Goal: Use online tool/utility: Utilize a website feature to perform a specific function

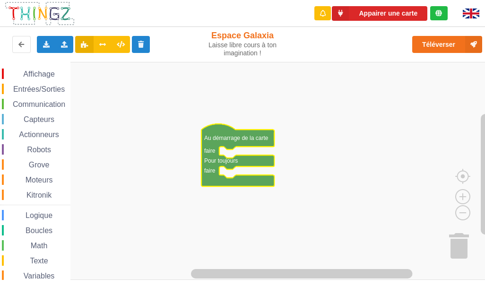
click at [49, 110] on div "Affichage Entrées/Sorties Communication Capteurs Actionneurs Robots Grove Moteu…" at bounding box center [35, 203] width 70 height 268
click at [48, 110] on div "Affichage Entrées/Sorties Communication Capteurs Actionneurs Robots Grove Moteu…" at bounding box center [35, 203] width 70 height 268
click at [48, 102] on span "Communication" at bounding box center [38, 104] width 55 height 8
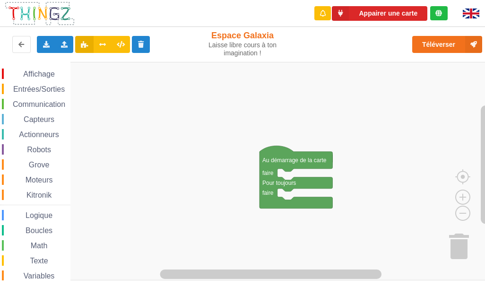
click at [45, 107] on span "Communication" at bounding box center [38, 104] width 55 height 8
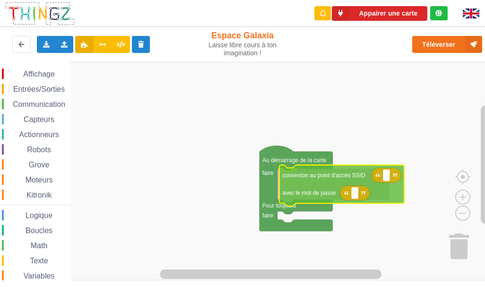
click at [301, 181] on div "Affichage Entrées/Sorties Communication Capteurs Actionneurs Robots Grove Moteu…" at bounding box center [246, 171] width 492 height 218
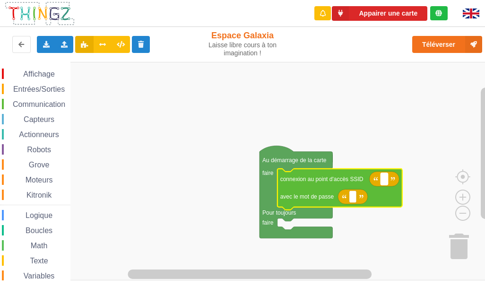
click at [386, 181] on rect "Espace de travail de Blocky" at bounding box center [384, 179] width 7 height 12
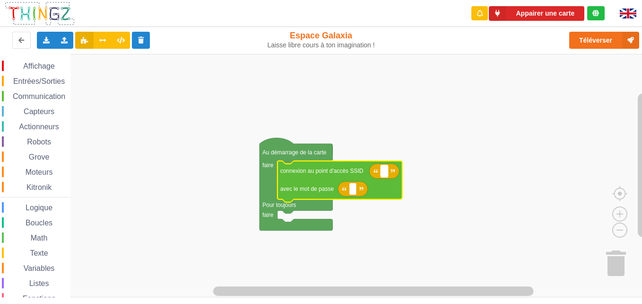
click at [384, 170] on text "Espace de travail de Blocky" at bounding box center [383, 170] width 1 height 7
type input "technoa5"
click at [355, 187] on rect "Espace de travail de Blocky" at bounding box center [352, 188] width 7 height 12
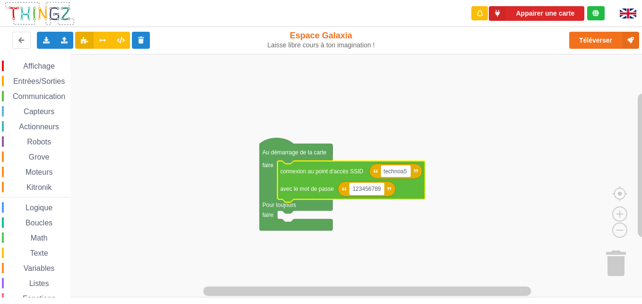
type input "1234567890"
click at [396, 241] on rect "Espace de travail de Blocky" at bounding box center [324, 175] width 649 height 243
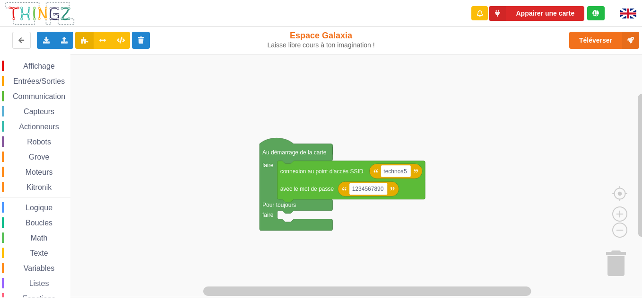
click at [283, 158] on icon "Espace de travail de Blocky" at bounding box center [296, 184] width 73 height 92
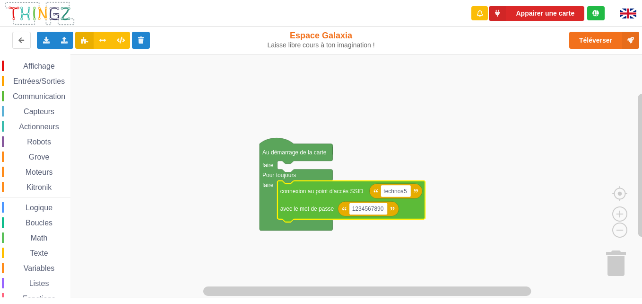
click at [273, 158] on icon "Espace de travail de Blocky" at bounding box center [296, 184] width 73 height 92
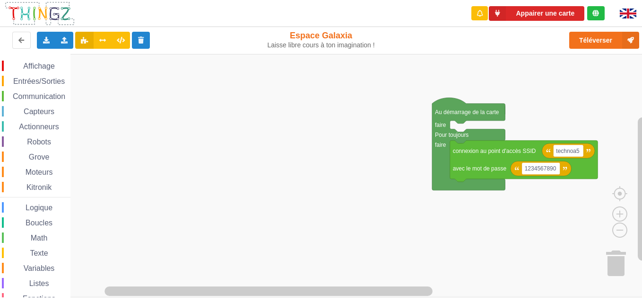
click at [327, 165] on div "Affichage Entrées/Sorties Communication Capteurs Actionneurs Robots Grove Moteu…" at bounding box center [324, 175] width 649 height 243
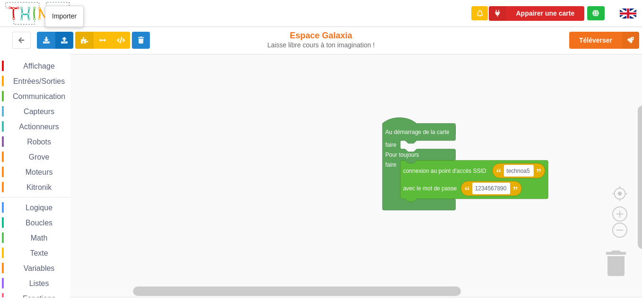
click at [63, 37] on icon at bounding box center [65, 40] width 8 height 6
click at [135, 103] on rect "Espace de travail de Blocky" at bounding box center [324, 175] width 649 height 243
click at [55, 87] on div "Affichage Entrées/Sorties Communication Capteurs Actionneurs Robots Grove Moteu…" at bounding box center [35, 195] width 70 height 268
click at [44, 43] on icon at bounding box center [46, 40] width 8 height 6
click at [209, 130] on rect "Espace de travail de Blocky" at bounding box center [324, 175] width 649 height 243
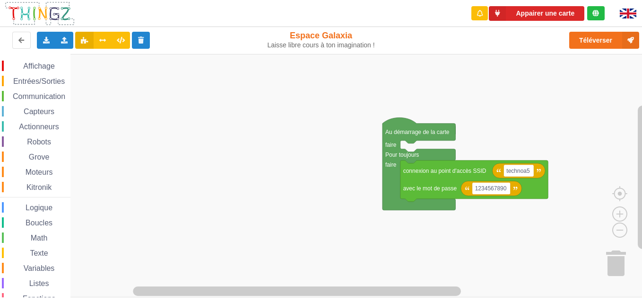
click at [477, 173] on text "connexion au point d'accès SSID" at bounding box center [444, 170] width 83 height 7
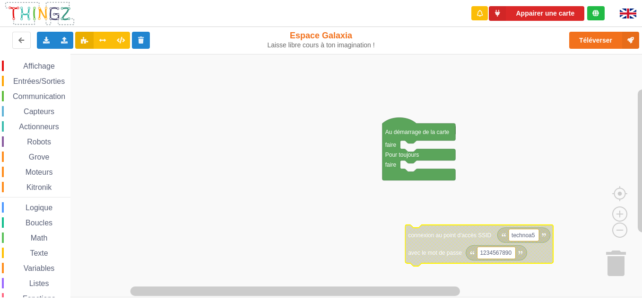
click at [482, 237] on text "connexion au point d'accès SSID" at bounding box center [449, 234] width 83 height 7
click at [450, 240] on icon "Espace de travail de Blocky" at bounding box center [479, 245] width 148 height 41
click at [449, 241] on icon "Espace de travail de Blocky" at bounding box center [479, 245] width 148 height 41
click at [453, 242] on icon "Espace de travail de Blocky" at bounding box center [479, 245] width 148 height 41
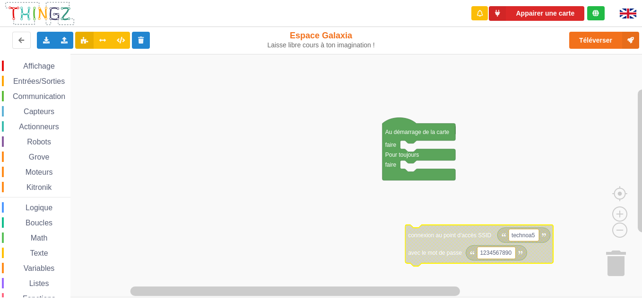
click at [453, 242] on icon "Espace de travail de Blocky" at bounding box center [479, 245] width 148 height 41
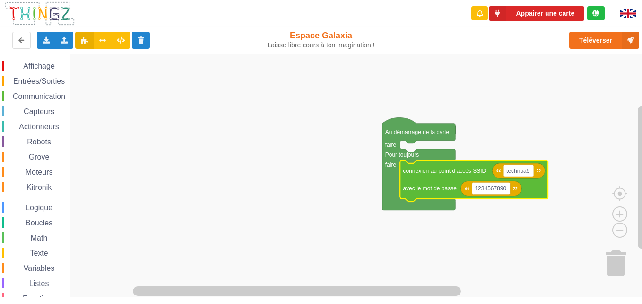
click at [426, 131] on text "Au démarrage de la carte" at bounding box center [417, 132] width 64 height 7
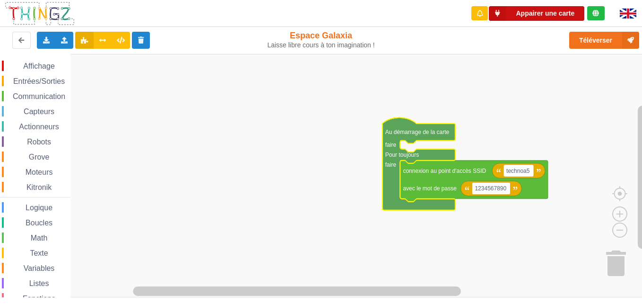
click at [485, 12] on button "Appairer une carte" at bounding box center [537, 13] width 96 height 15
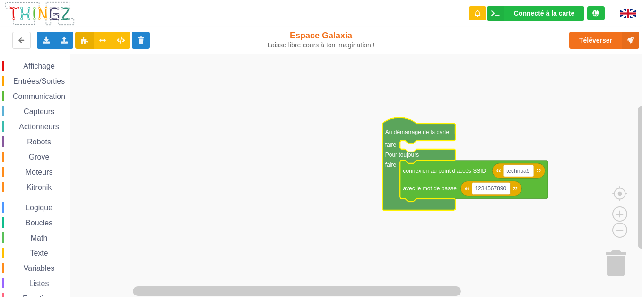
click at [401, 130] on text "Au démarrage de la carte" at bounding box center [417, 132] width 64 height 7
click at [275, 120] on rect "Espace de travail de Blocky" at bounding box center [324, 175] width 649 height 243
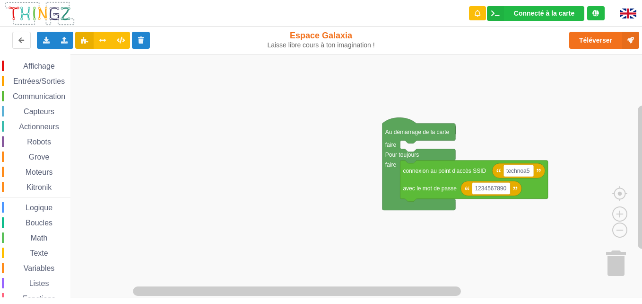
click at [275, 120] on rect "Espace de travail de Blocky" at bounding box center [324, 175] width 649 height 243
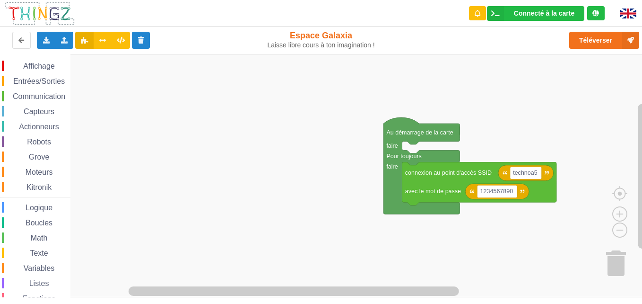
click at [357, 120] on rect "Espace de travail de Blocky" at bounding box center [324, 175] width 649 height 243
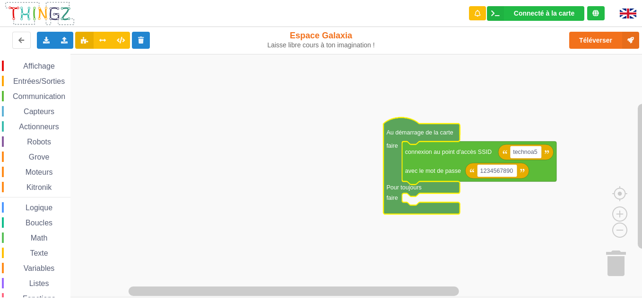
click at [405, 129] on text "Au démarrage de la carte" at bounding box center [419, 132] width 67 height 7
click at [416, 135] on text "Au démarrage de la carte" at bounding box center [419, 132] width 67 height 7
click at [411, 131] on text "Au démarrage de la carte" at bounding box center [419, 132] width 67 height 7
click at [485, 185] on rect "Espace de travail de Blocky" at bounding box center [324, 175] width 649 height 243
click at [404, 123] on icon "Espace de travail de Blocky" at bounding box center [421, 165] width 76 height 96
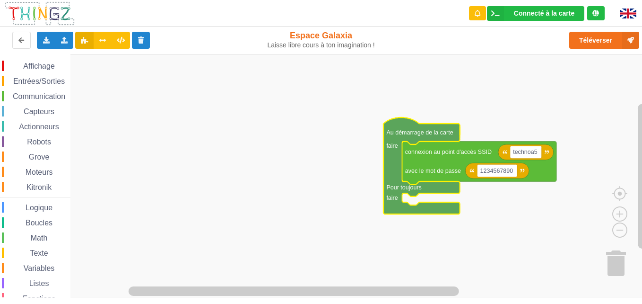
click at [460, 97] on rect "Espace de travail de Blocky" at bounding box center [324, 175] width 649 height 243
click at [412, 132] on text "Au démarrage de la carte" at bounding box center [419, 132] width 67 height 7
click at [411, 132] on text "Au démarrage de la carte" at bounding box center [419, 132] width 67 height 7
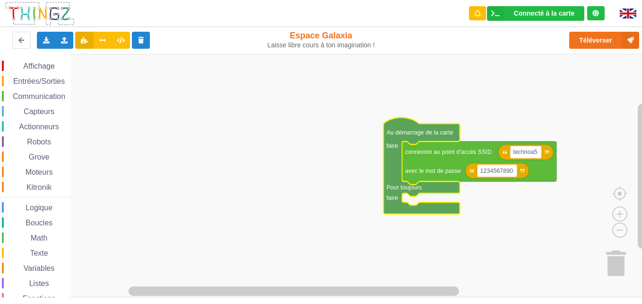
click at [411, 132] on text "Au démarrage de la carte" at bounding box center [419, 132] width 67 height 7
click at [483, 78] on rect "Espace de travail de Blocky" at bounding box center [324, 175] width 649 height 243
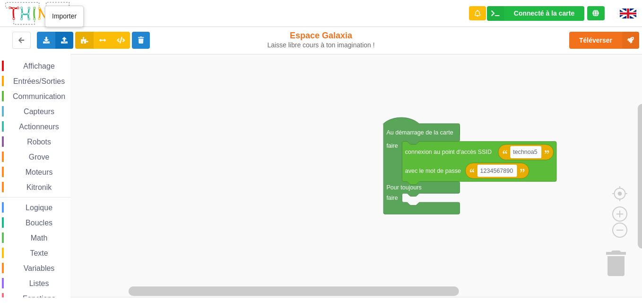
click at [64, 43] on div "Importer un assemblage de blocs Importer du code Python" at bounding box center [64, 40] width 18 height 17
click at [139, 142] on rect "Espace de travail de Blocky" at bounding box center [324, 175] width 649 height 243
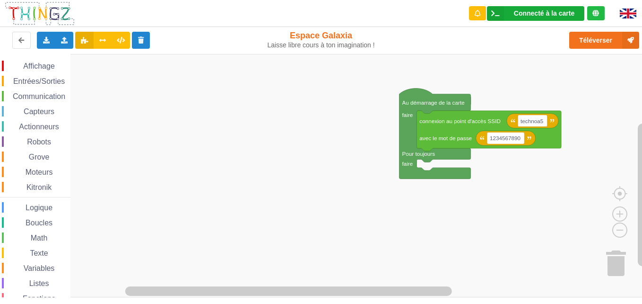
click at [485, 8] on icon at bounding box center [495, 13] width 17 height 15
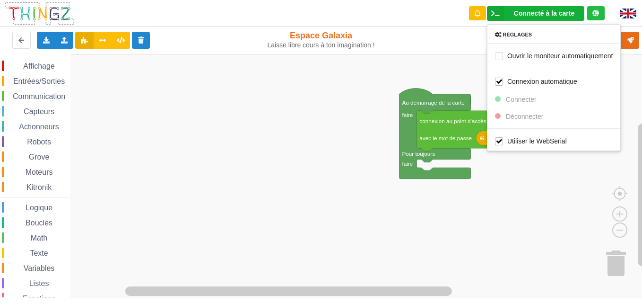
drag, startPoint x: 522, startPoint y: 104, endPoint x: 516, endPoint y: 168, distance: 65.0
click at [485, 168] on div "Connecté à la carte Réglages Ouvrir le moniteur automatiquement Connexion autom…" at bounding box center [320, 145] width 655 height 304
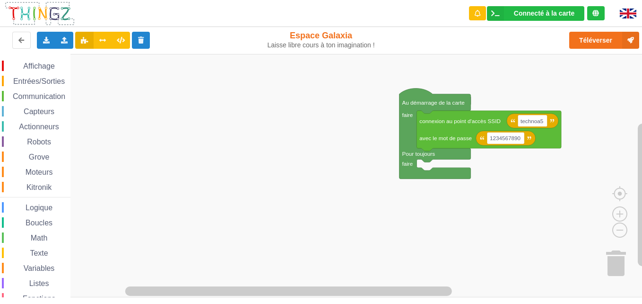
click at [485, 168] on rect "Espace de travail de Blocky" at bounding box center [324, 175] width 649 height 243
click at [451, 127] on icon "Espace de travail de Blocky" at bounding box center [489, 131] width 145 height 40
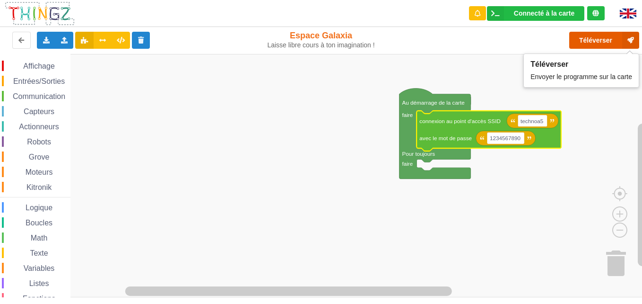
click at [485, 42] on button "Téléverser" at bounding box center [604, 40] width 70 height 17
click at [28, 80] on span "Entrées/Sorties" at bounding box center [39, 81] width 54 height 8
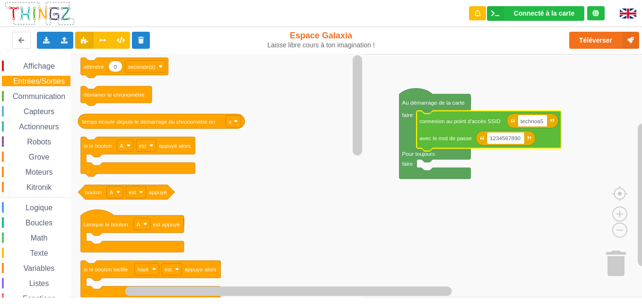
click at [23, 69] on span "Affichage" at bounding box center [39, 66] width 34 height 8
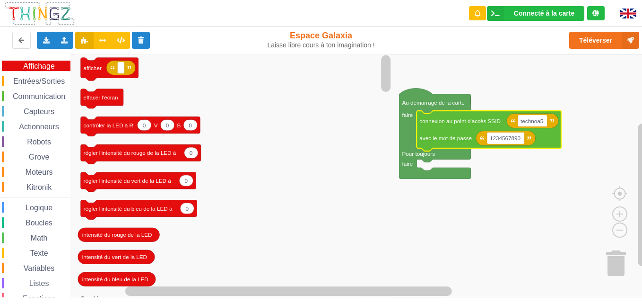
click at [23, 69] on span "Affichage" at bounding box center [39, 66] width 34 height 8
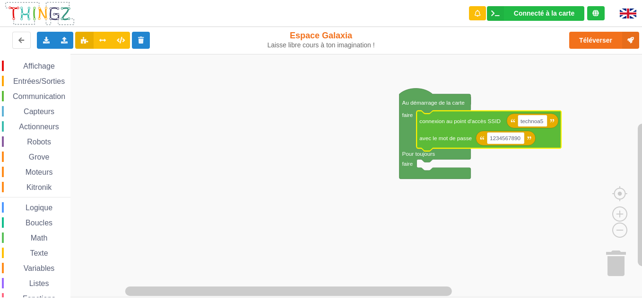
click at [44, 149] on div "Affichage Entrées/Sorties Communication Capteurs Actionneurs Robots Grove Moteu…" at bounding box center [35, 195] width 70 height 268
click at [42, 156] on span "Grove" at bounding box center [39, 157] width 24 height 8
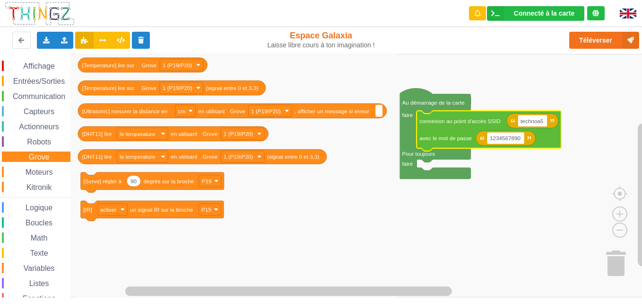
click at [37, 172] on span "Moteurs" at bounding box center [39, 172] width 30 height 8
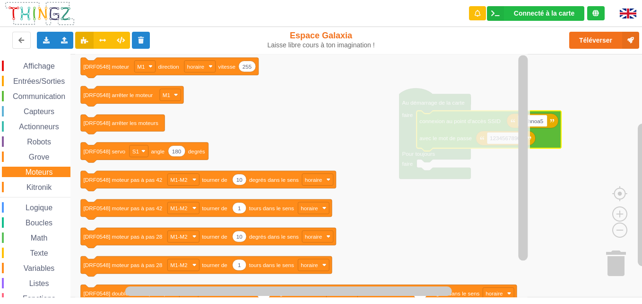
click at [38, 188] on span "Kitronik" at bounding box center [39, 187] width 28 height 8
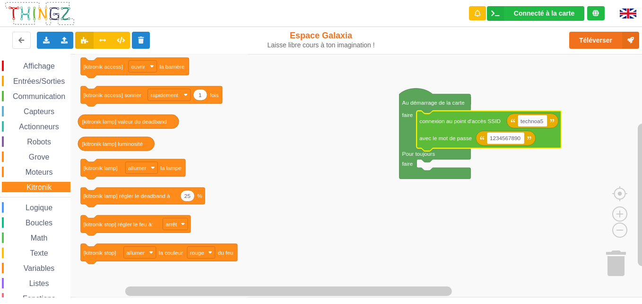
click at [32, 93] on span "Communication" at bounding box center [38, 96] width 55 height 8
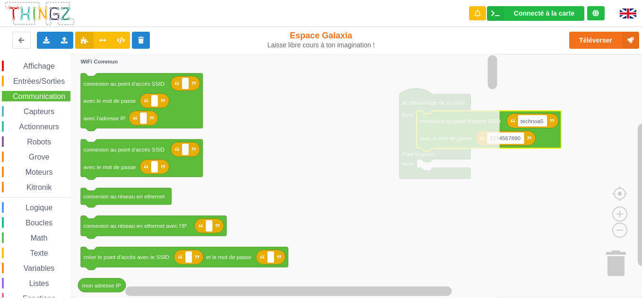
click at [37, 108] on span "Capteurs" at bounding box center [39, 111] width 34 height 8
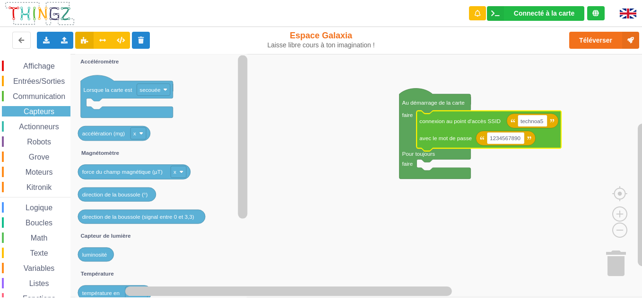
click at [41, 122] on span "Actionneurs" at bounding box center [38, 126] width 43 height 8
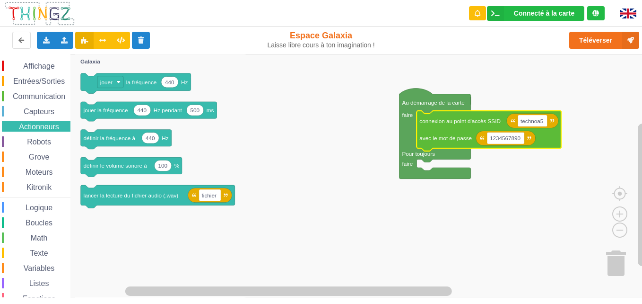
click at [36, 93] on span "Communication" at bounding box center [38, 96] width 55 height 8
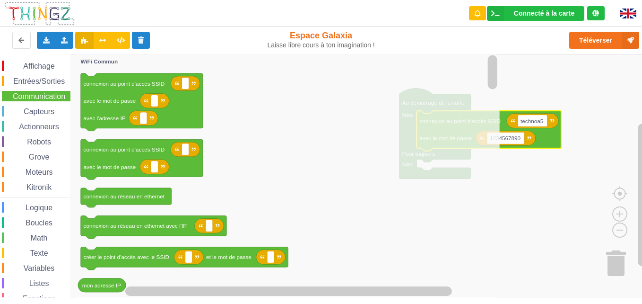
click at [39, 218] on span "Boucles" at bounding box center [39, 222] width 30 height 8
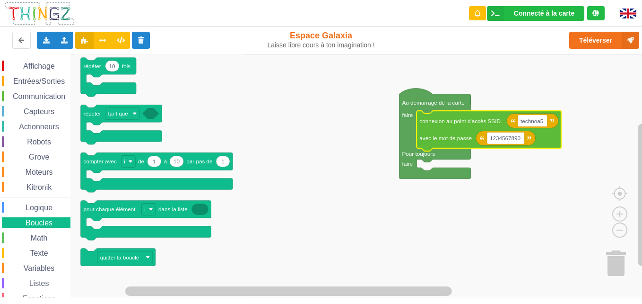
click at [43, 236] on span "Math" at bounding box center [39, 238] width 20 height 8
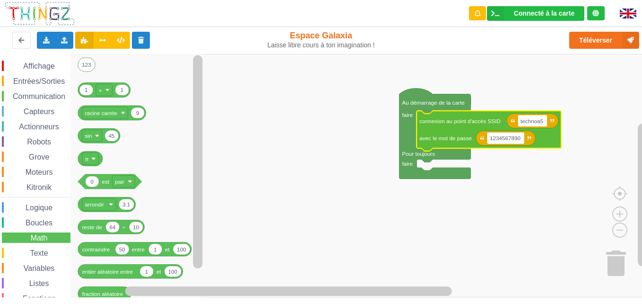
click at [21, 95] on span "Communication" at bounding box center [38, 96] width 55 height 8
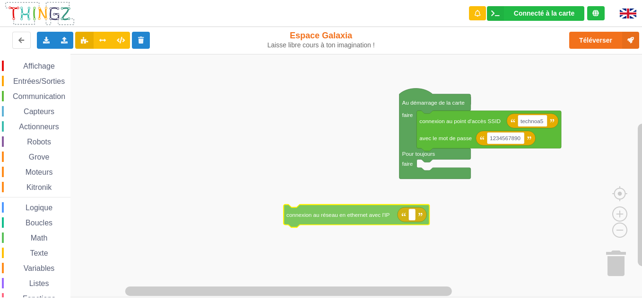
click at [354, 220] on div "Affichage Entrées/Sorties Communication Capteurs Actionneurs Robots Grove Moteu…" at bounding box center [324, 175] width 649 height 243
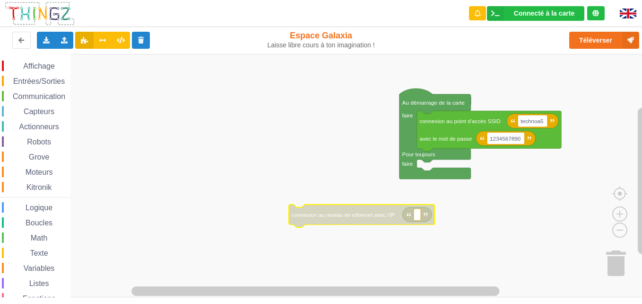
click at [19, 96] on span "Communication" at bounding box center [38, 96] width 55 height 8
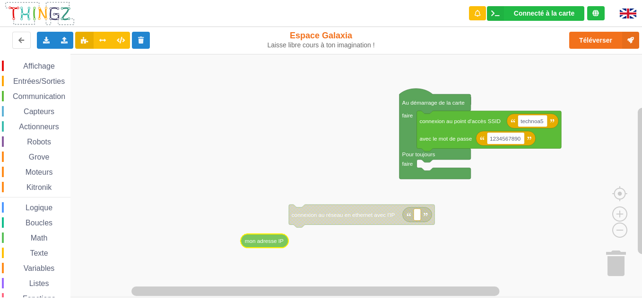
click at [272, 244] on div "Affichage Entrées/Sorties Communication Capteurs Actionneurs Robots Grove Moteu…" at bounding box center [324, 175] width 649 height 243
click at [56, 221] on div "Boucles" at bounding box center [36, 222] width 69 height 10
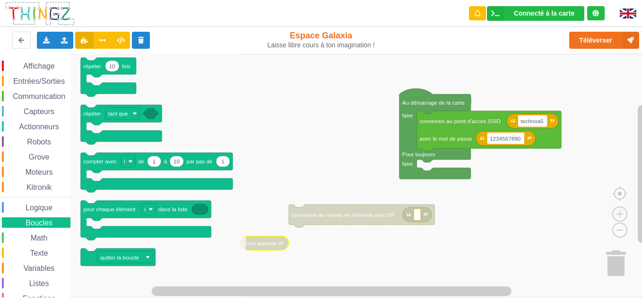
click at [47, 233] on div "Math" at bounding box center [36, 237] width 69 height 10
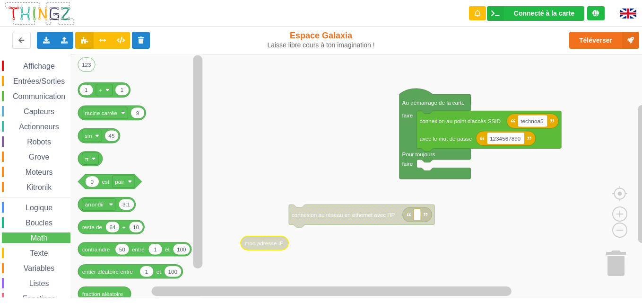
click at [7, 91] on div "Communication" at bounding box center [36, 96] width 69 height 10
click at [21, 93] on span "Communication" at bounding box center [38, 96] width 55 height 8
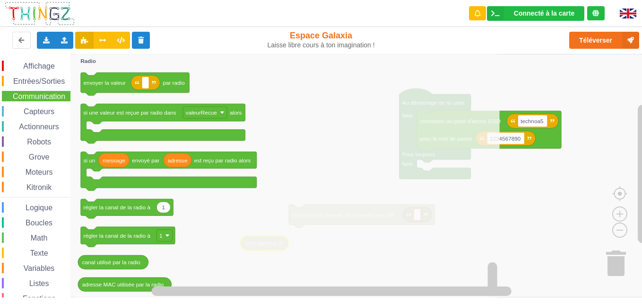
click at [37, 82] on span "Entrées/Sorties" at bounding box center [39, 81] width 54 height 8
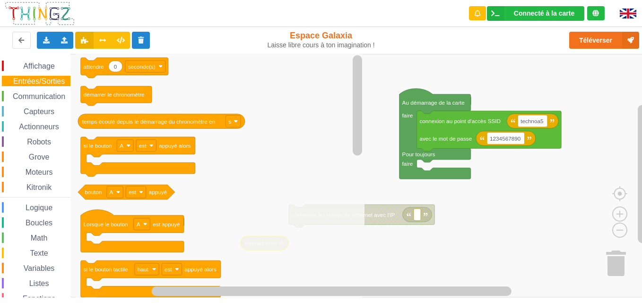
click at [36, 101] on div "Communication" at bounding box center [36, 96] width 69 height 10
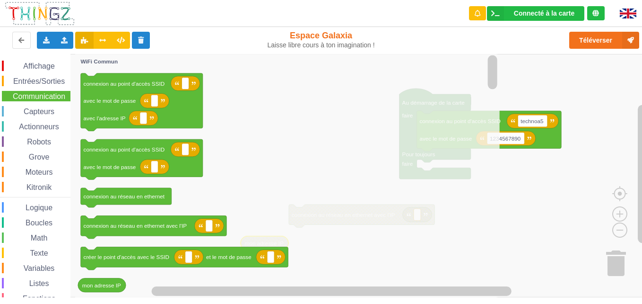
click at [44, 114] on span "Capteurs" at bounding box center [39, 111] width 34 height 8
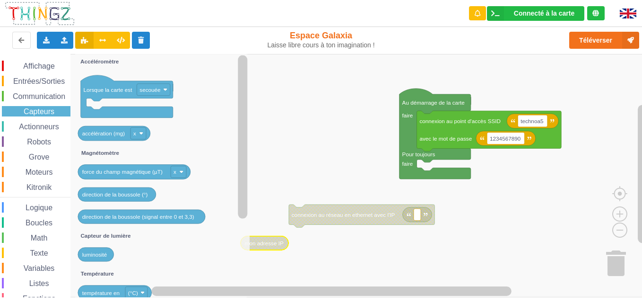
click at [46, 120] on div "Affichage Entrées/Sorties Communication Capteurs Actionneurs Robots Grove Moteu…" at bounding box center [35, 195] width 70 height 268
click at [44, 128] on span "Actionneurs" at bounding box center [38, 126] width 43 height 8
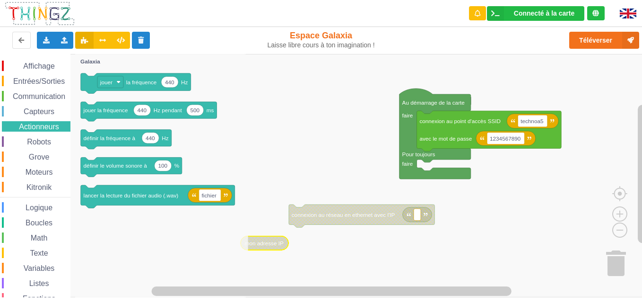
click at [24, 96] on span "Communication" at bounding box center [38, 96] width 55 height 8
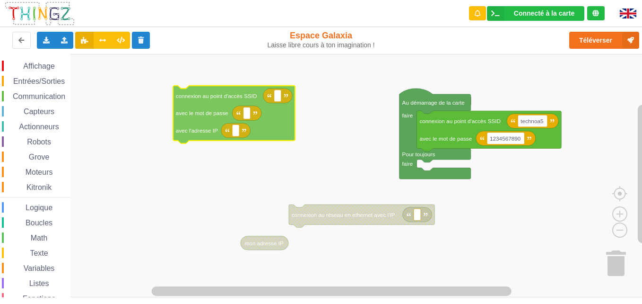
click at [211, 114] on div "Affichage Entrées/Sorties Communication Capteurs Actionneurs Robots Grove Moteu…" at bounding box center [324, 175] width 649 height 243
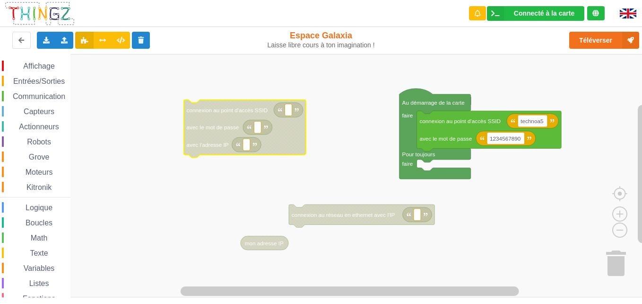
click at [287, 114] on rect "Espace de travail de Blocky" at bounding box center [288, 110] width 7 height 12
type input "T"
type input "technoa5"
click at [262, 132] on icon "Espace de travail de Blocky" at bounding box center [257, 127] width 29 height 15
click at [259, 129] on rect "Espace de travail de Blocky" at bounding box center [257, 127] width 7 height 12
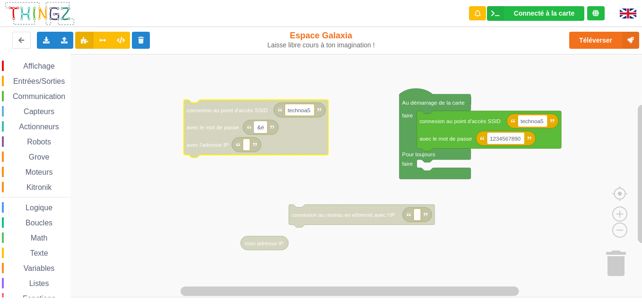
type input "&"
type input "2"
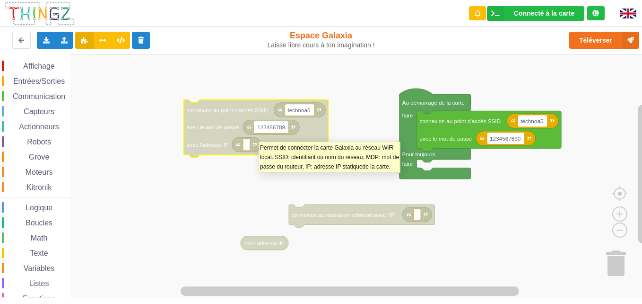
type input "1234567890"
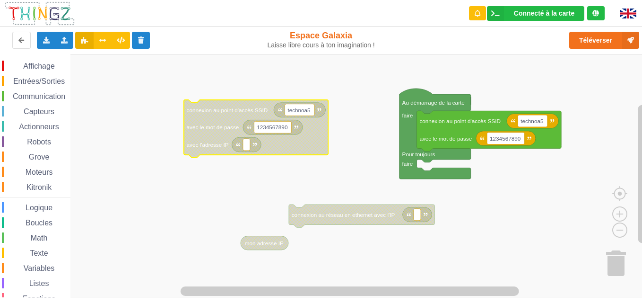
click at [245, 150] on rect "Espace de travail de Blocky" at bounding box center [246, 145] width 7 height 12
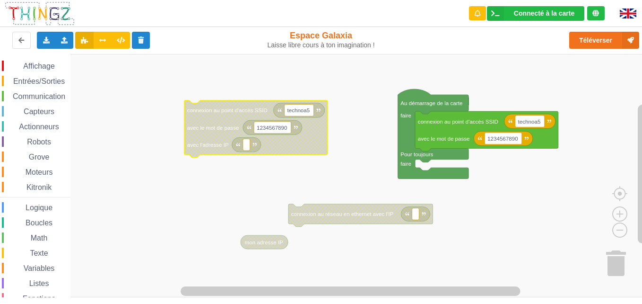
click at [243, 149] on rect "Espace de travail de Blocky" at bounding box center [246, 145] width 7 height 12
type input "192.168.0.113"
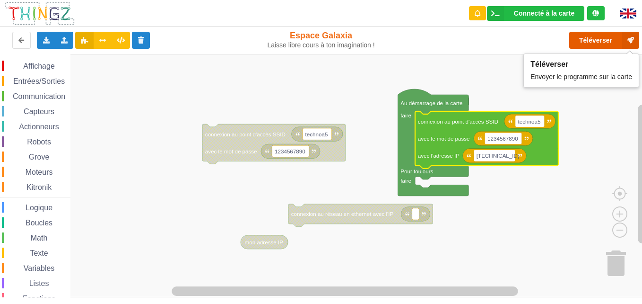
click at [485, 36] on button "Téléverser" at bounding box center [604, 40] width 70 height 17
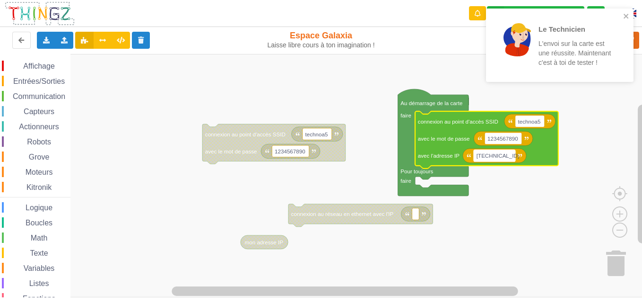
click at [485, 153] on text "192.168.0.113" at bounding box center [498, 155] width 43 height 6
click at [485, 154] on rect "Espace de travail de Blocky" at bounding box center [495, 155] width 42 height 12
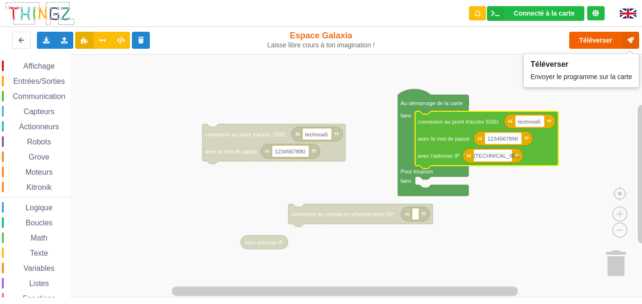
type input "192.168.0.13"
click at [485, 40] on button "Téléverser" at bounding box center [604, 40] width 70 height 17
